Goal: Find specific page/section: Locate item on page

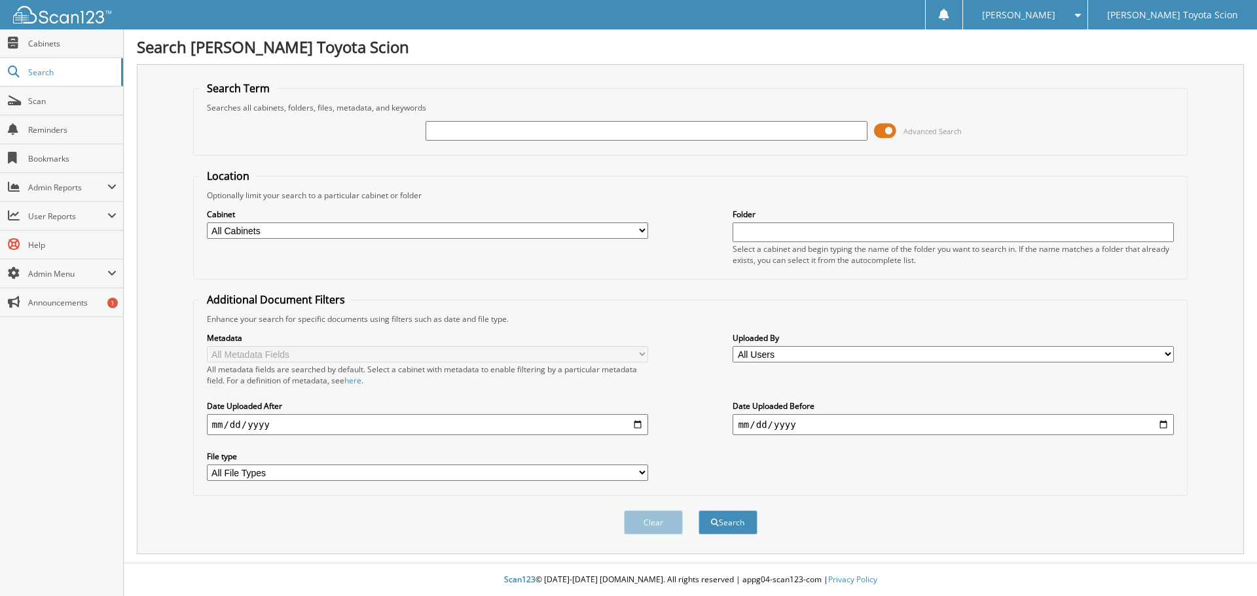
click at [466, 136] on input "text" at bounding box center [645, 131] width 441 height 20
type input "6321234"
click at [698, 511] on button "Search" at bounding box center [727, 523] width 59 height 24
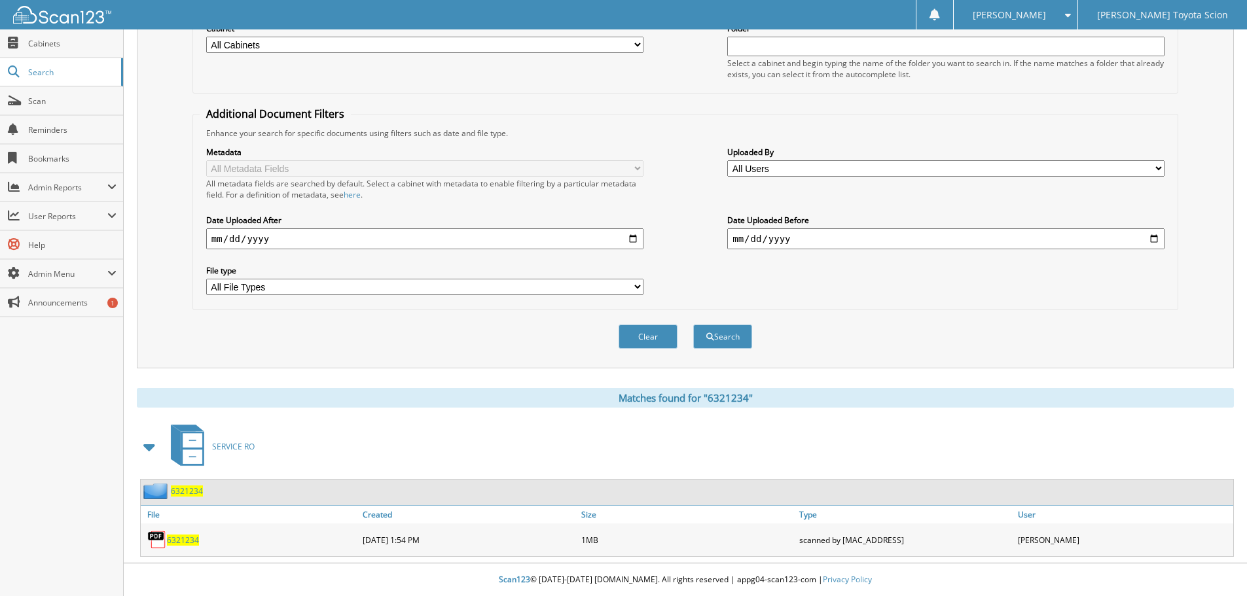
scroll to position [187, 0]
click at [202, 539] on div "6321234" at bounding box center [250, 540] width 219 height 26
click at [199, 541] on div "6321234" at bounding box center [250, 540] width 219 height 26
click at [196, 539] on span "6321234" at bounding box center [183, 540] width 32 height 11
